Goal: Task Accomplishment & Management: Complete application form

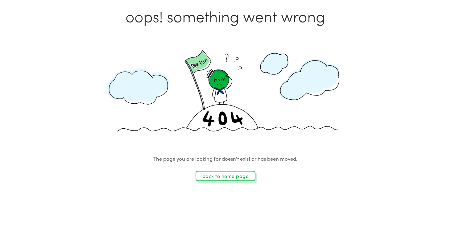
click at [221, 176] on link "back to home page" at bounding box center [226, 176] width 60 height 10
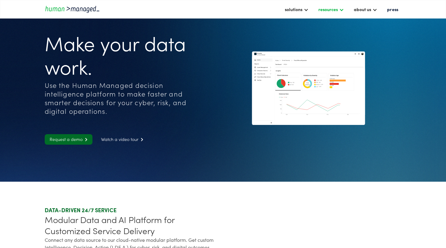
click at [344, 11] on div at bounding box center [341, 9] width 5 height 5
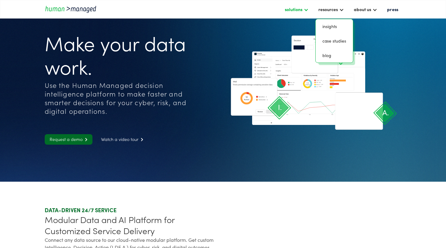
click at [306, 10] on div at bounding box center [306, 9] width 5 height 5
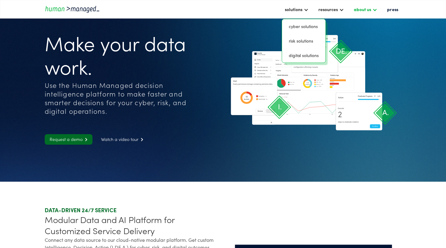
click at [378, 10] on div at bounding box center [375, 9] width 5 height 5
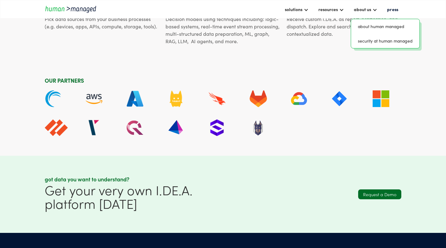
scroll to position [1646, 0]
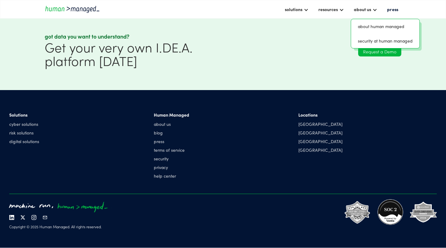
click at [382, 53] on link "Request a Demo" at bounding box center [379, 52] width 43 height 10
